Goal: Task Accomplishment & Management: Use online tool/utility

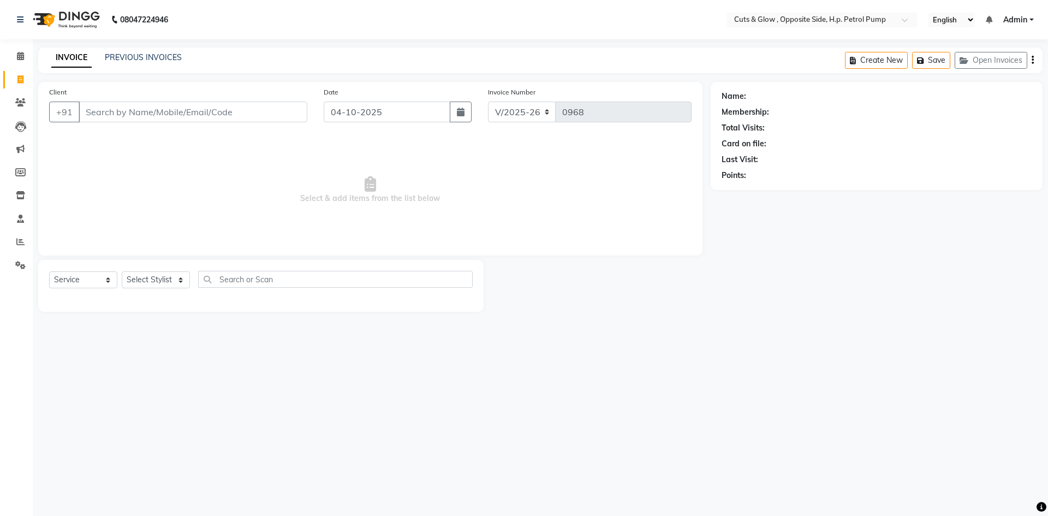
select select "6633"
select select "service"
click at [406, 242] on span "Select & add items from the list below" at bounding box center [370, 189] width 643 height 109
click at [119, 60] on link "PREVIOUS INVOICES" at bounding box center [143, 57] width 77 height 10
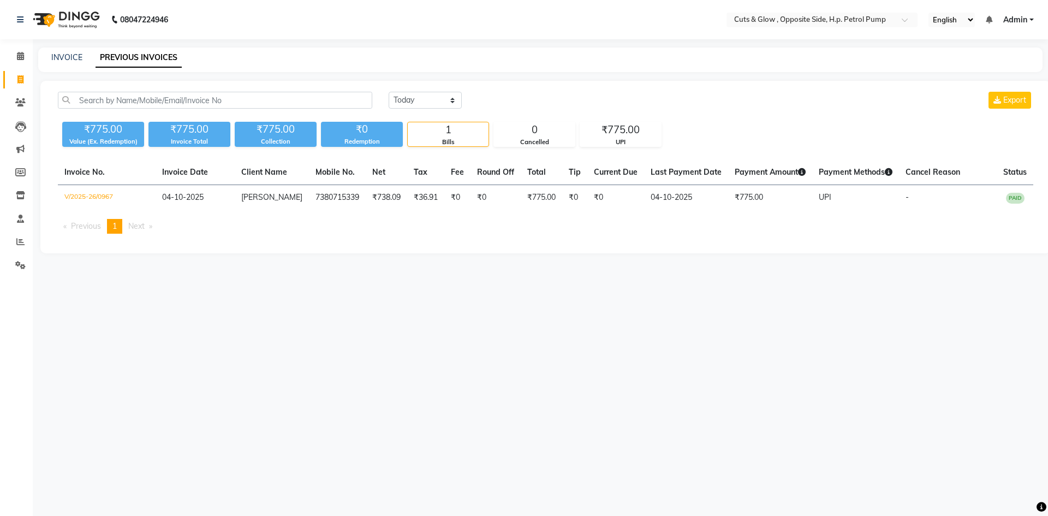
click at [600, 455] on div "08047224946 Select Location × Cuts & Glow , Opposite Side, H.p. Petrol Pump Eng…" at bounding box center [524, 258] width 1048 height 516
click at [20, 75] on icon at bounding box center [20, 79] width 6 height 8
select select "service"
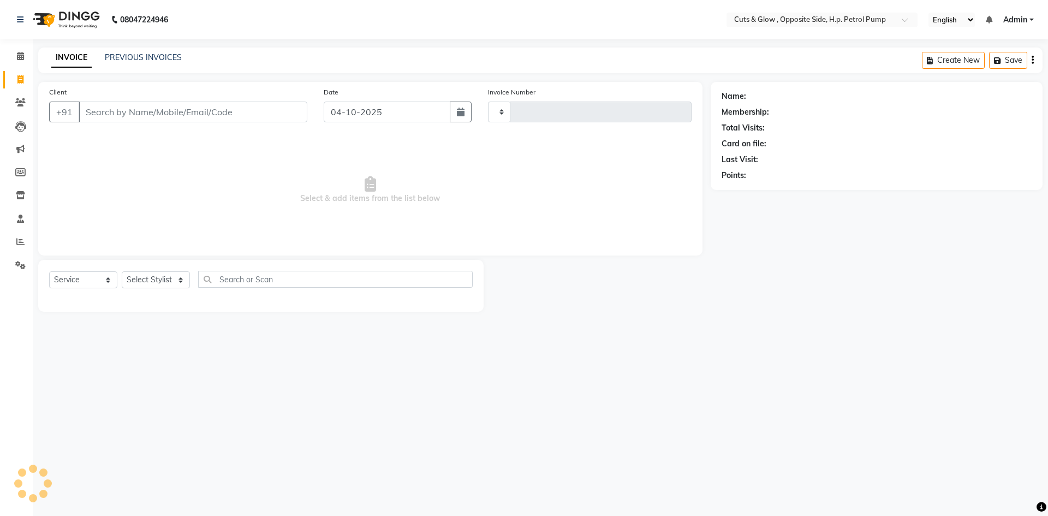
type input "0968"
select select "6633"
